Goal: Transaction & Acquisition: Purchase product/service

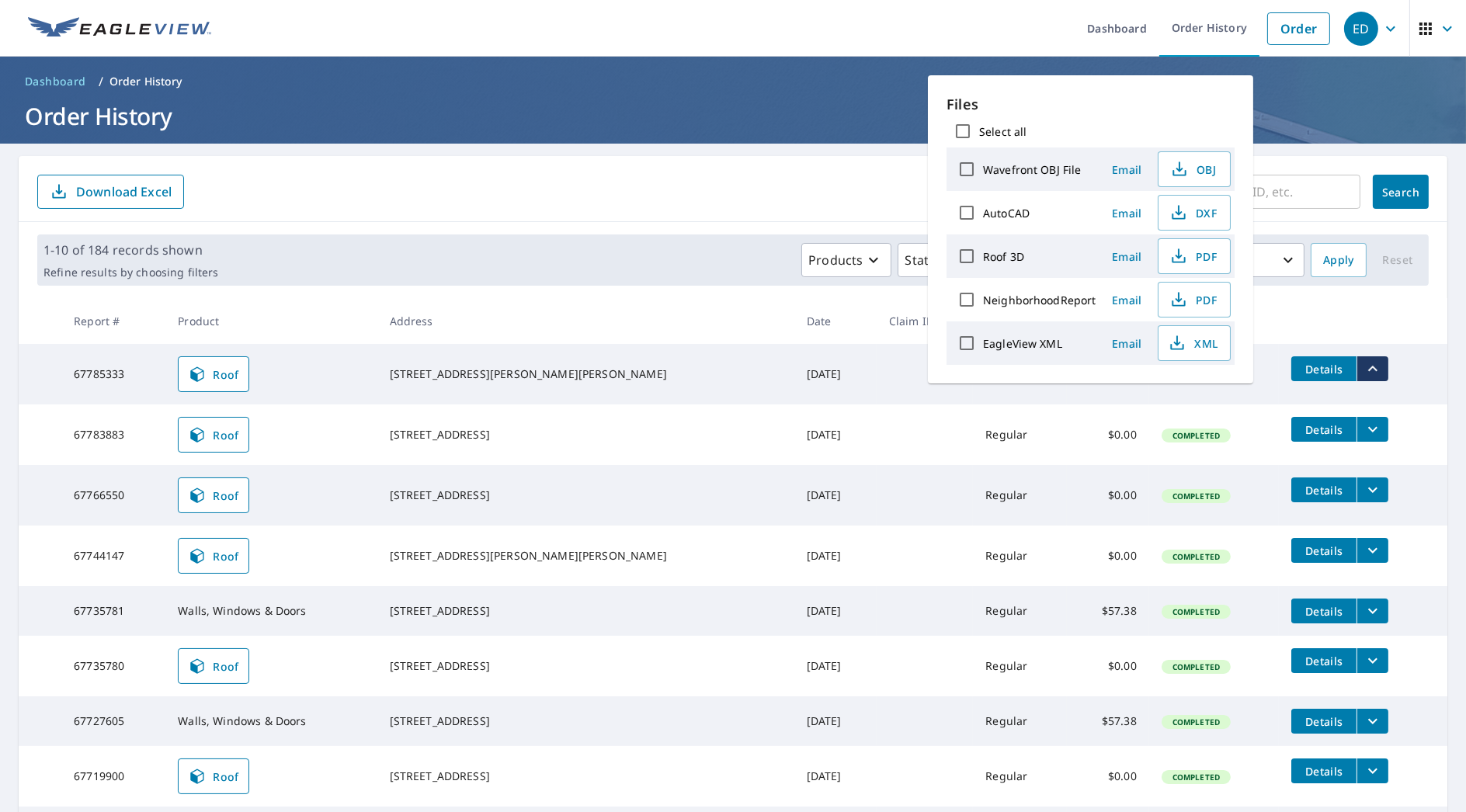
drag, startPoint x: 1257, startPoint y: 186, endPoint x: 1294, endPoint y: 153, distance: 49.6
click at [1257, 186] on input "text" at bounding box center [1231, 191] width 258 height 43
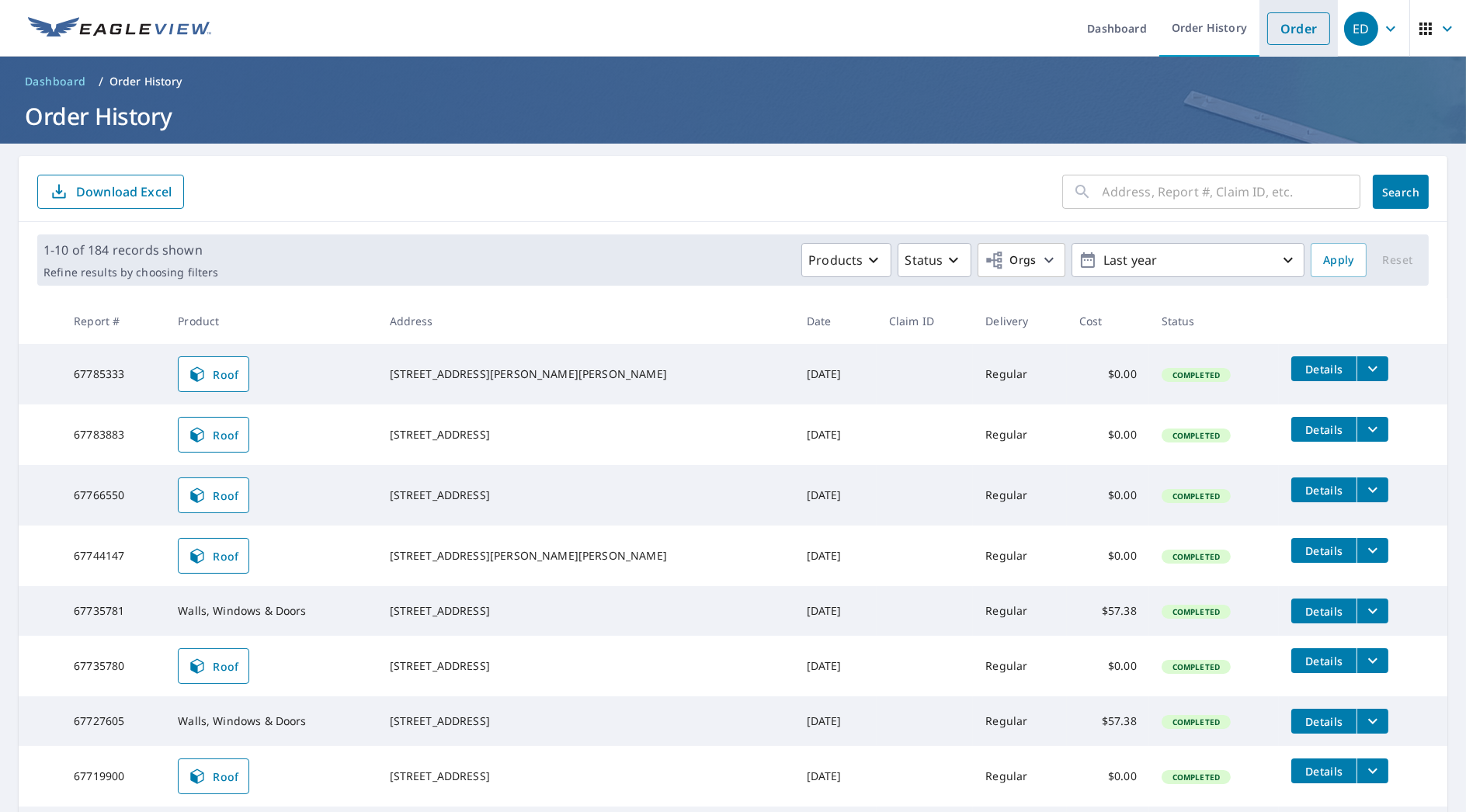
click at [1296, 29] on link "Order" at bounding box center [1298, 28] width 63 height 33
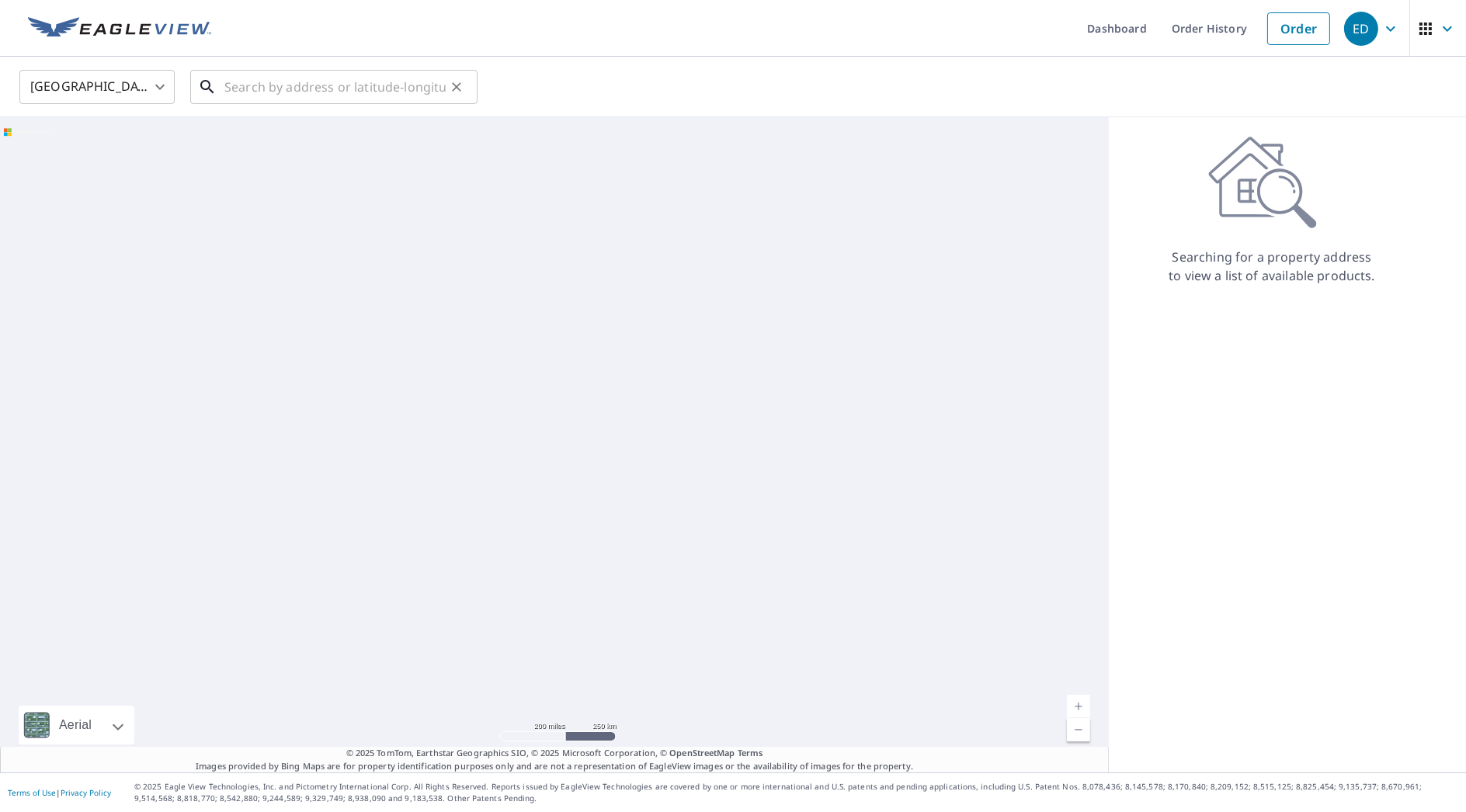
click at [429, 78] on input "text" at bounding box center [335, 87] width 222 height 43
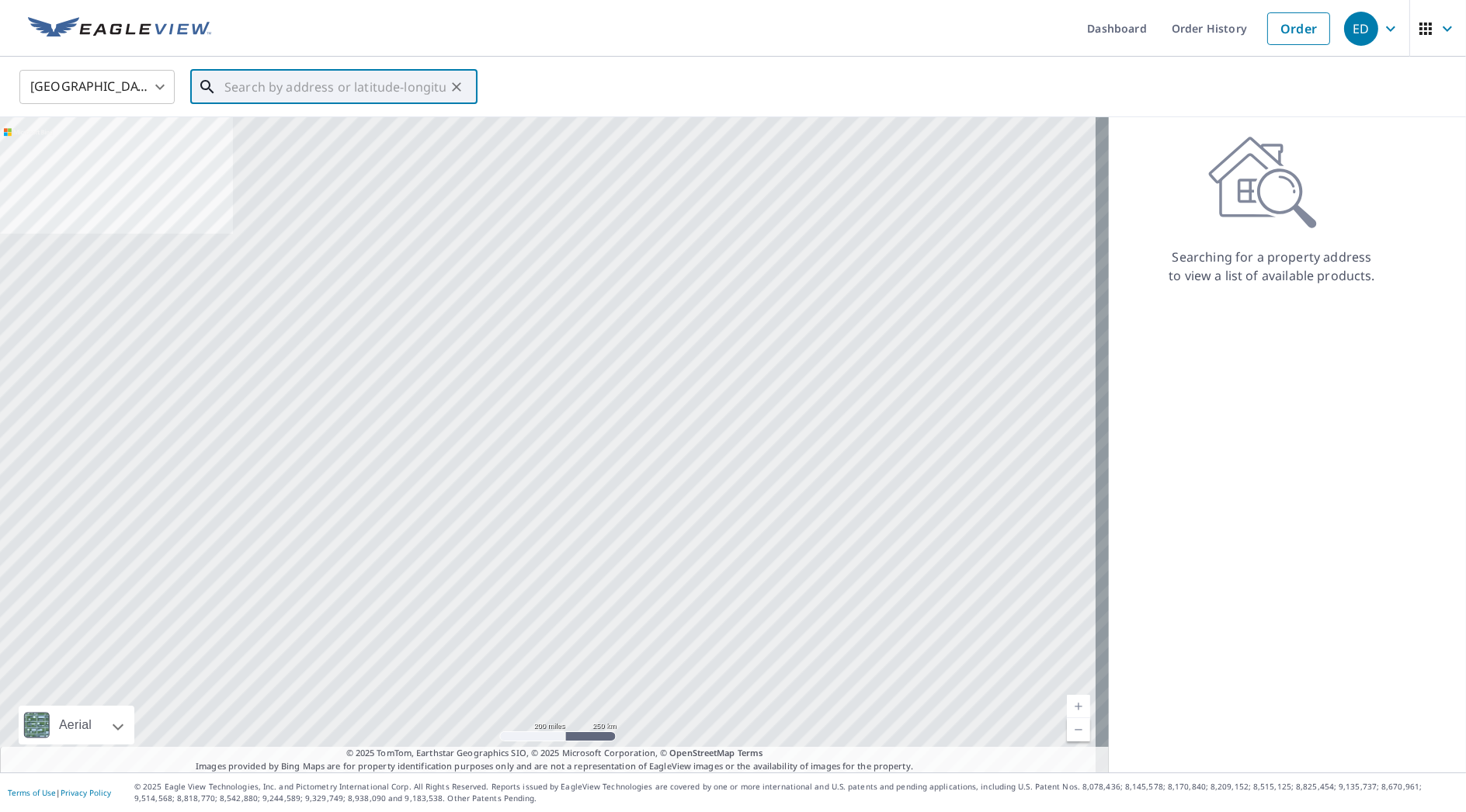
type input "6"
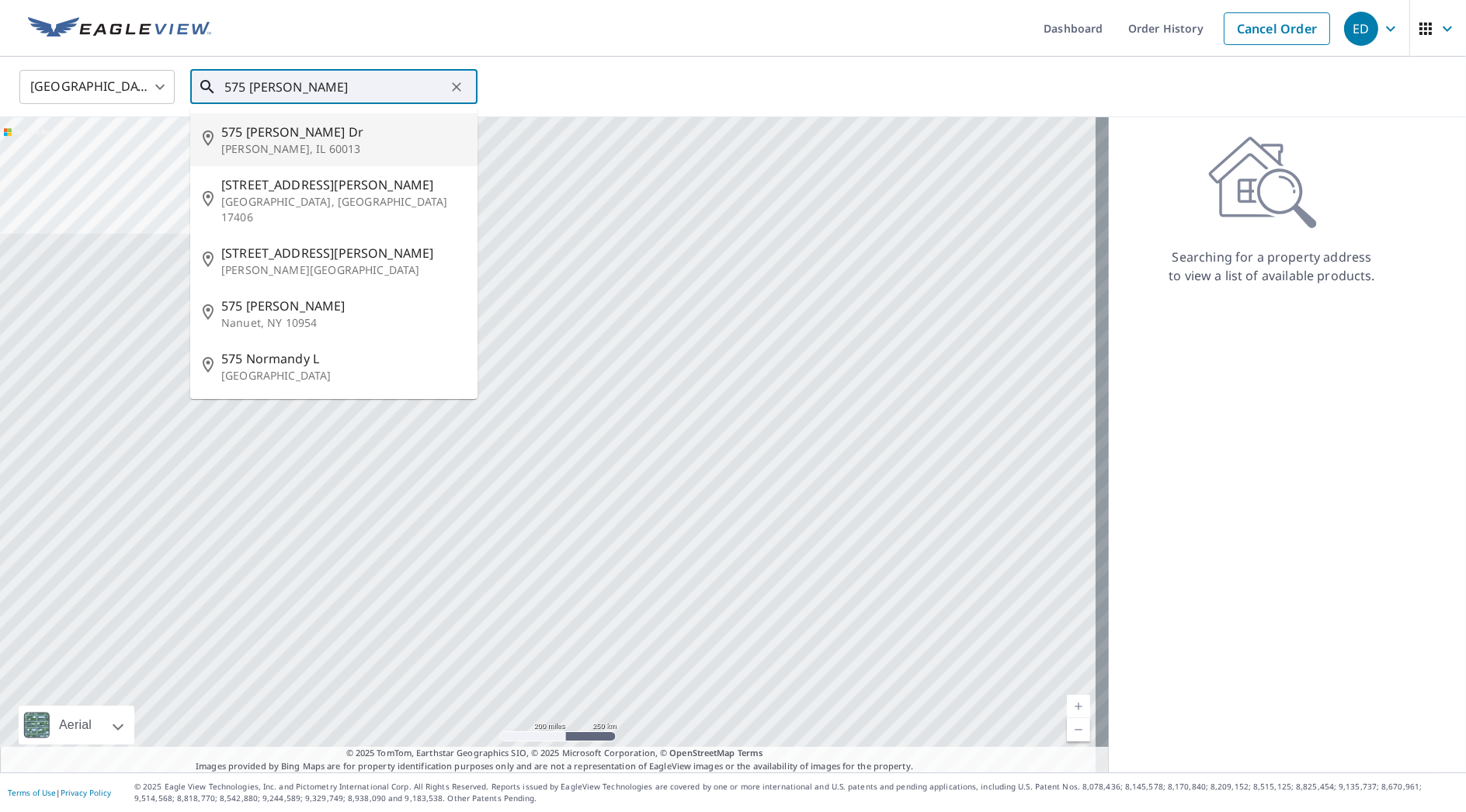
click at [273, 122] on span "575 [PERSON_NAME] Dr" at bounding box center [343, 132] width 244 height 19
type input "[STREET_ADDRESS][PERSON_NAME][PERSON_NAME]"
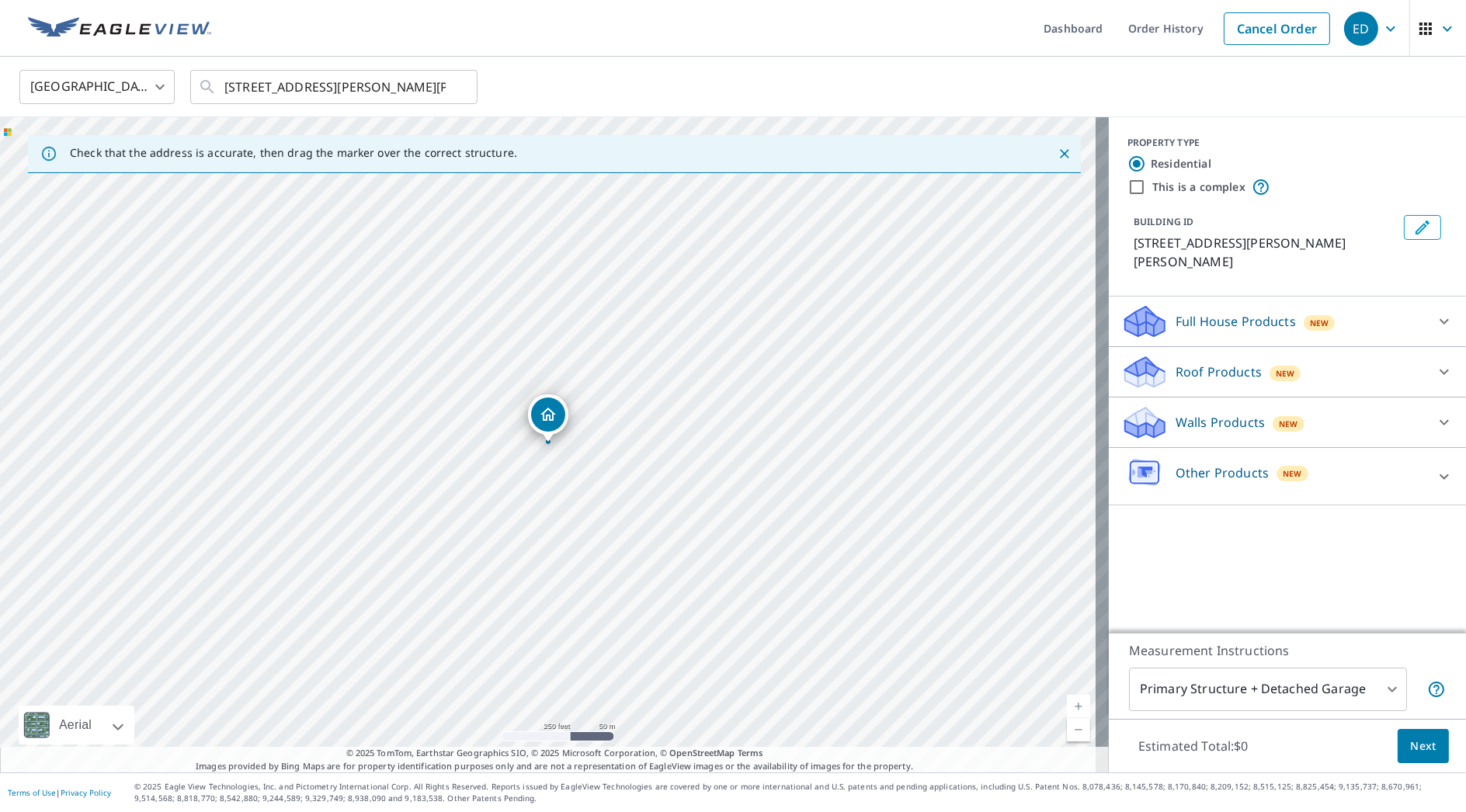
click at [1249, 416] on div "Walls Products New" at bounding box center [1273, 422] width 304 height 36
click at [1164, 453] on div "Walls, Windows & Doors $57.38" at bounding box center [1287, 461] width 332 height 44
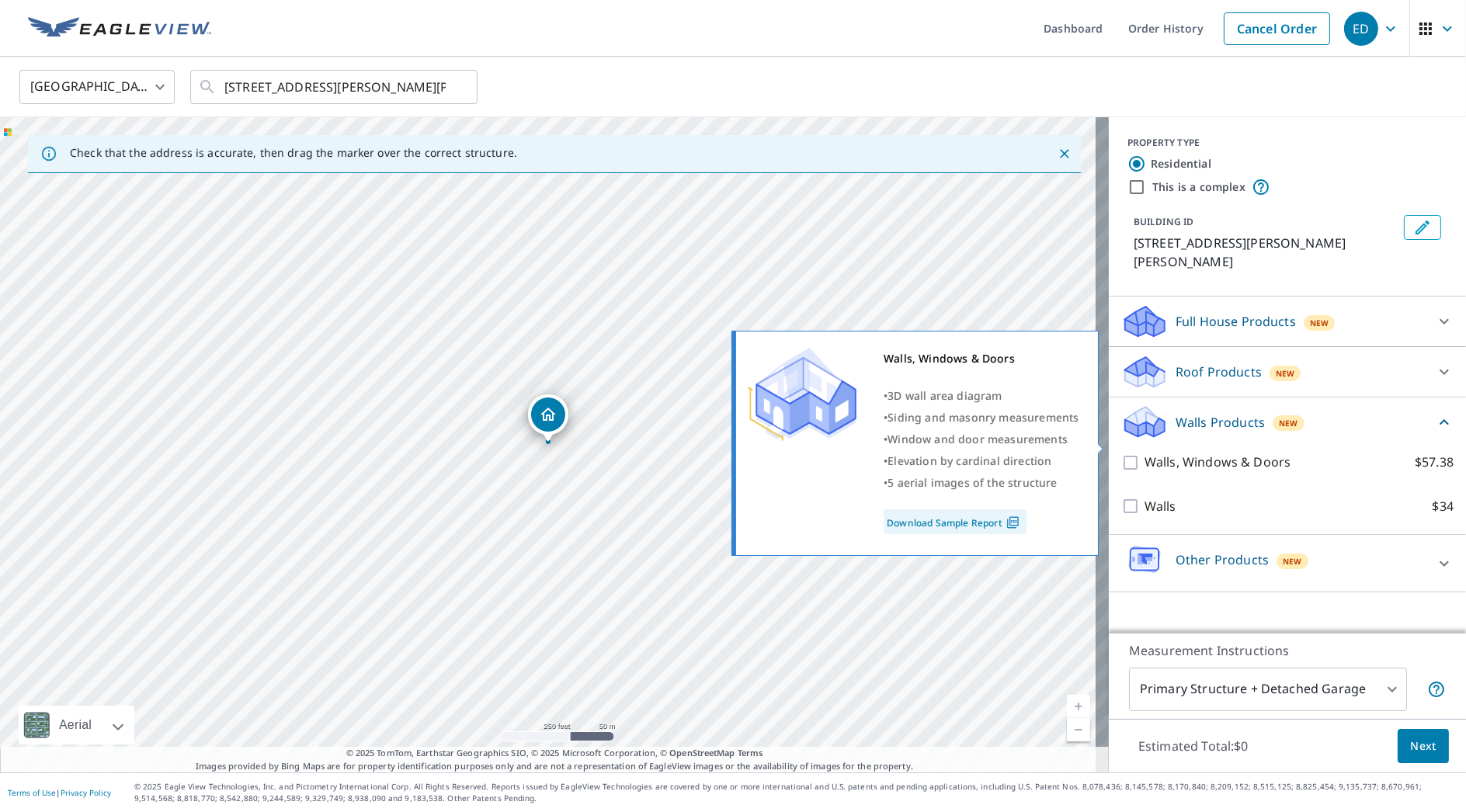
click at [1155, 453] on p "Walls, Windows & Doors" at bounding box center [1217, 462] width 146 height 20
click at [1144, 453] on input "Walls, Windows & Doors $57.38" at bounding box center [1132, 463] width 23 height 19
checkbox input "true"
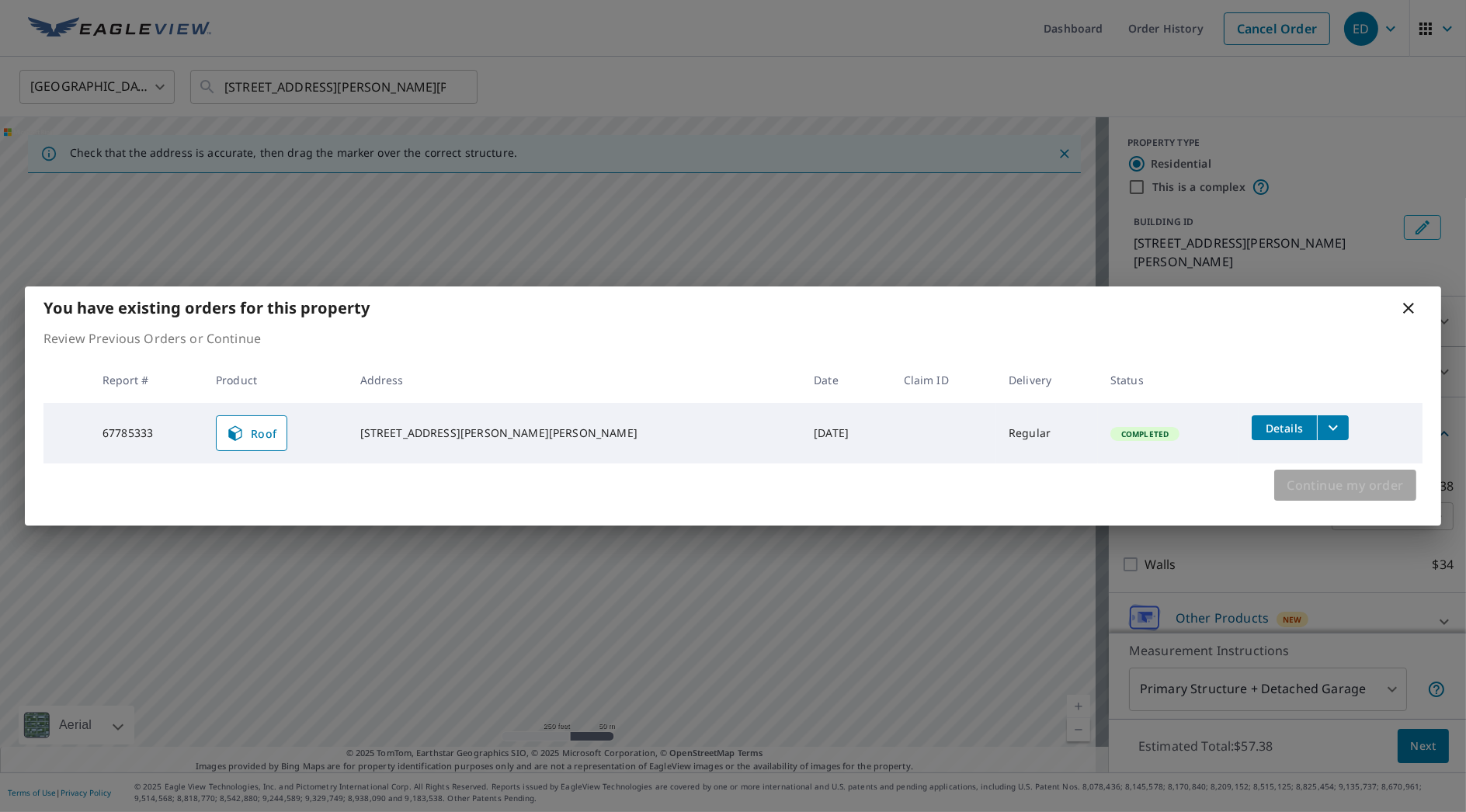
click at [1336, 482] on span "Continue my order" at bounding box center [1345, 484] width 117 height 22
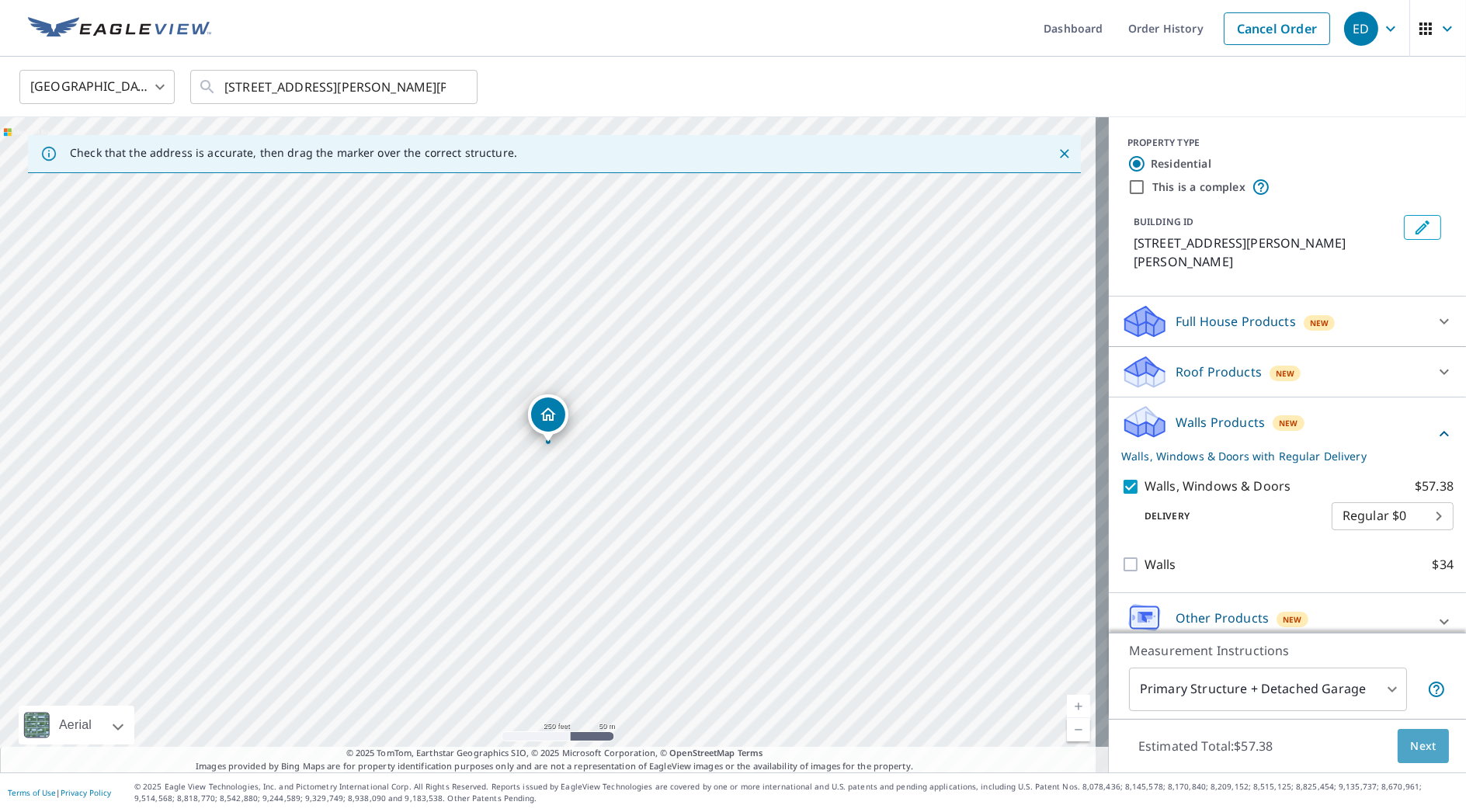
click at [1410, 746] on span "Next" at bounding box center [1423, 746] width 27 height 20
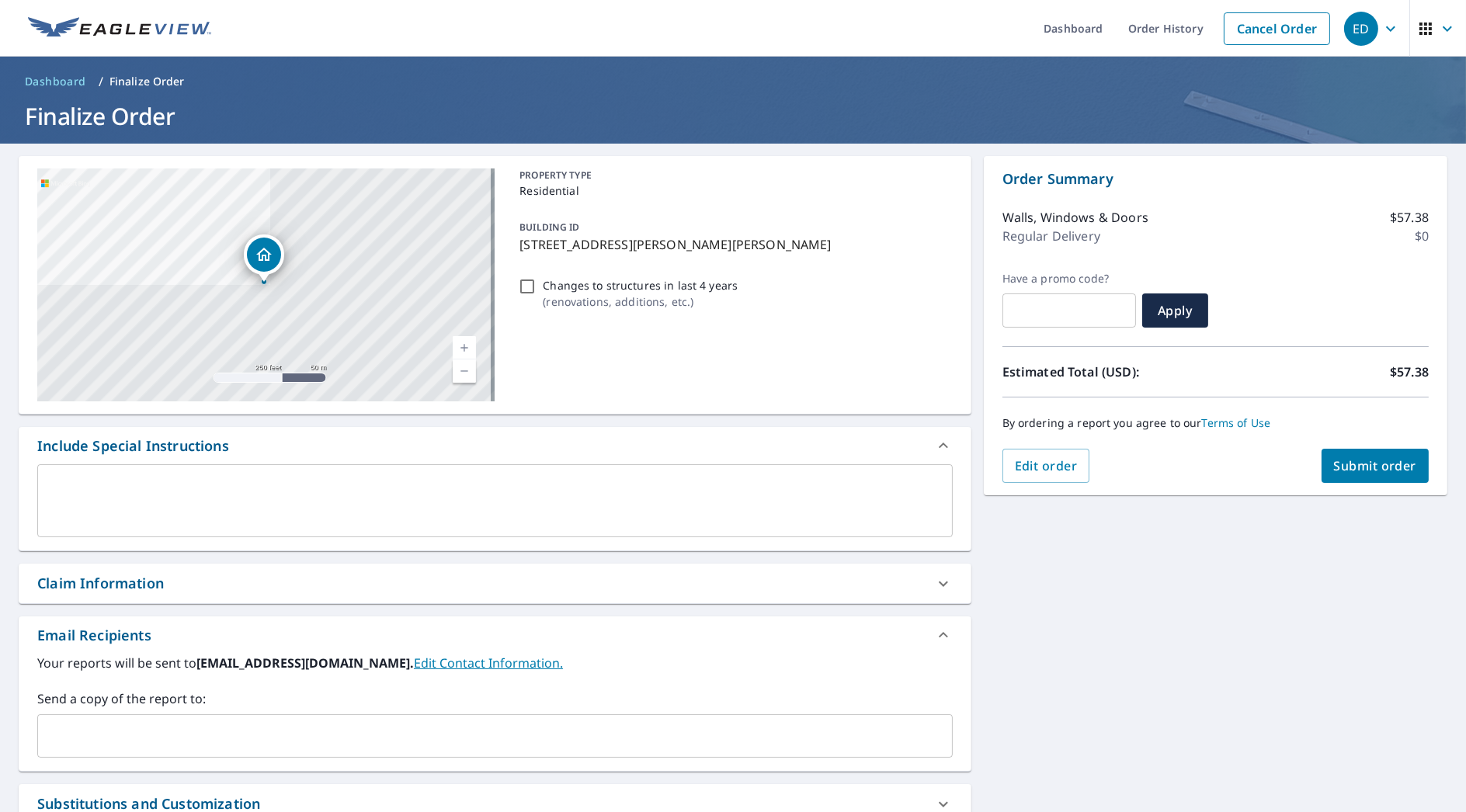
click at [1369, 476] on button "Submit order" at bounding box center [1375, 465] width 108 height 34
